Goal: Task Accomplishment & Management: Manage account settings

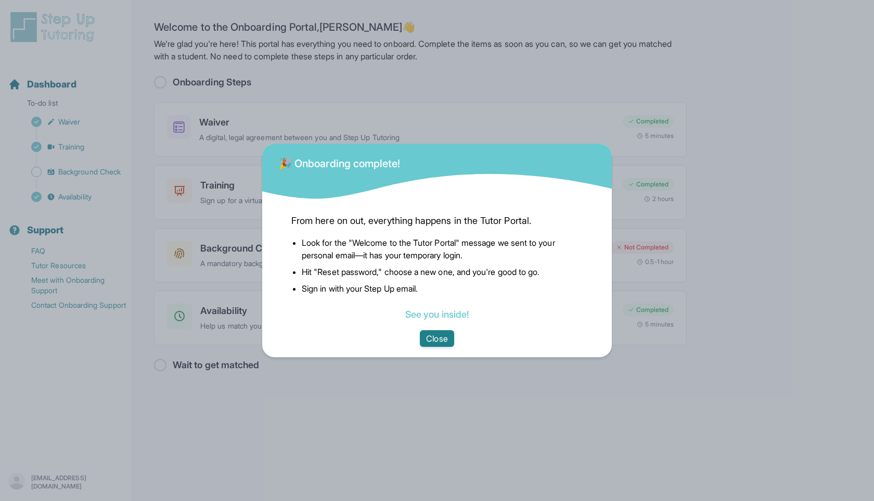
click at [428, 342] on button "Close" at bounding box center [437, 338] width 34 height 17
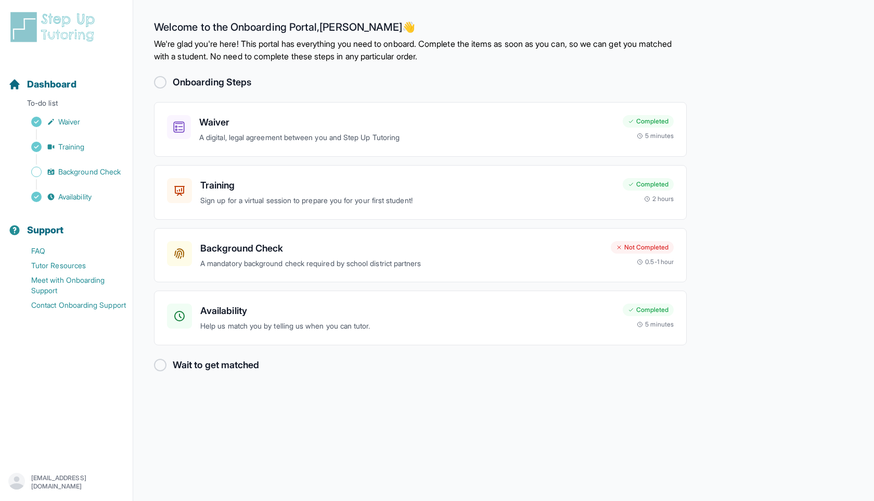
click at [111, 479] on p "raheelanjum864@gmail.com" at bounding box center [77, 482] width 93 height 17
click at [93, 458] on link "Sign Out" at bounding box center [66, 457] width 112 height 19
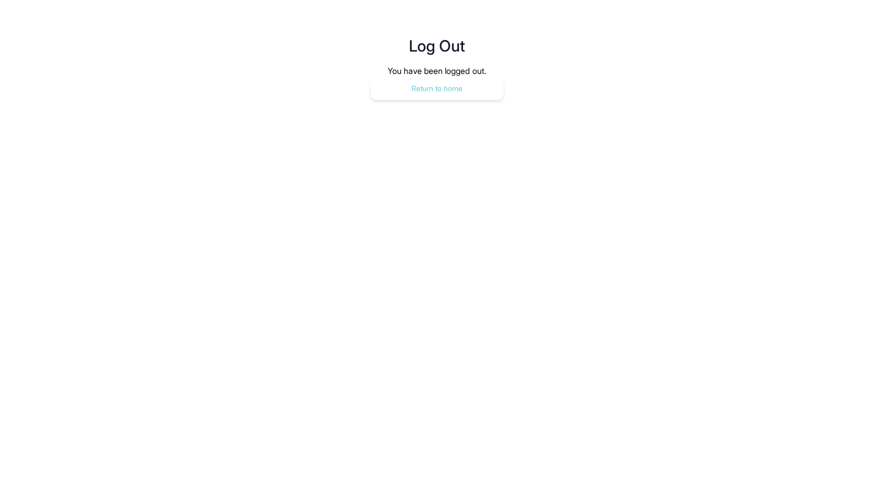
click at [408, 85] on button "Return to home" at bounding box center [437, 88] width 133 height 23
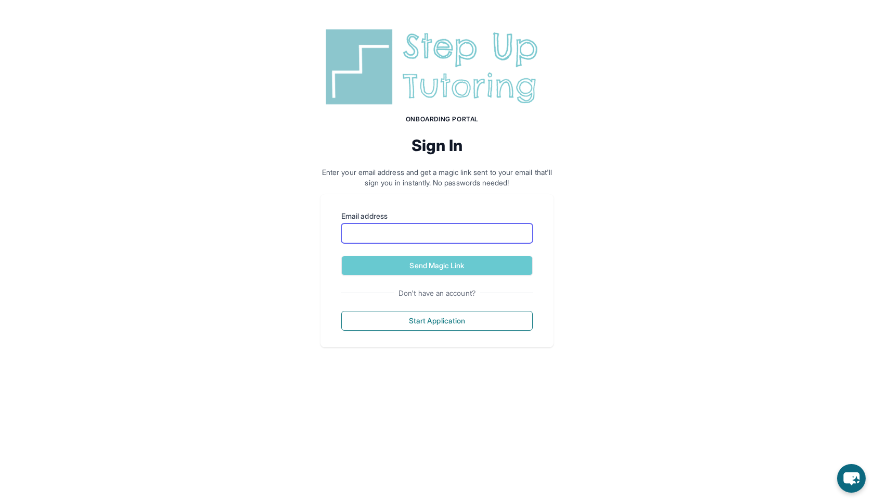
click at [488, 225] on input "Email address" at bounding box center [437, 233] width 192 height 20
type input "**********"
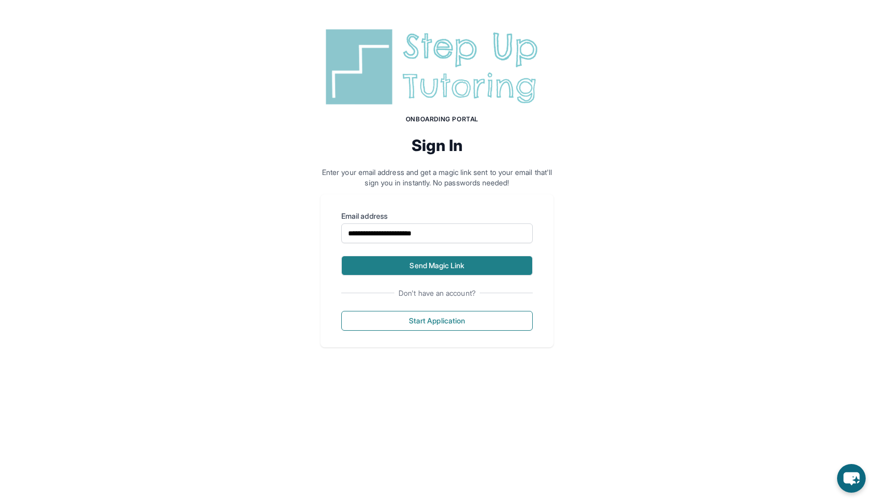
click at [479, 261] on button "Send Magic Link" at bounding box center [437, 266] width 192 height 20
